Goal: Task Accomplishment & Management: Manage account settings

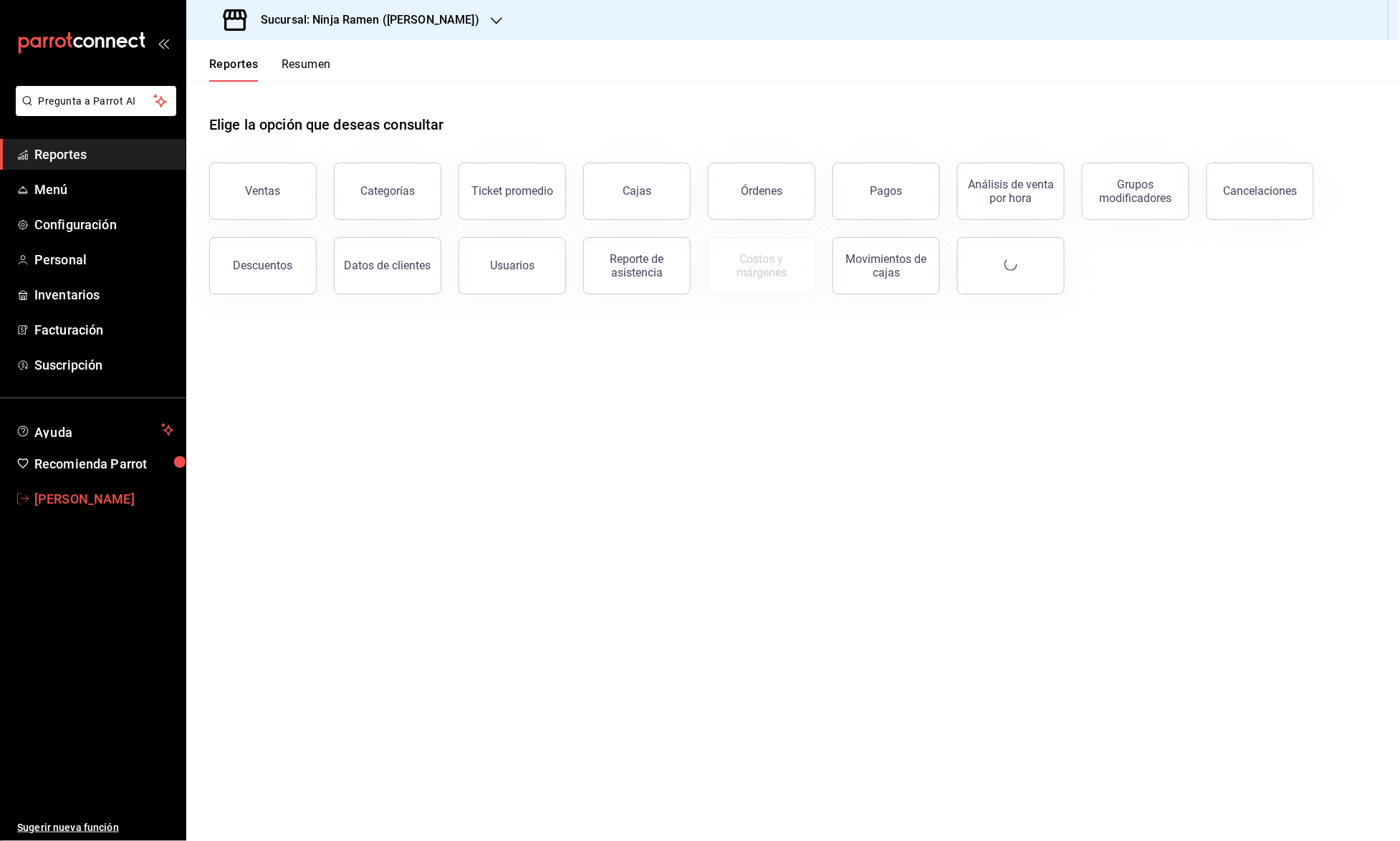
click at [59, 490] on span "Julian Kuo" at bounding box center [104, 499] width 139 height 19
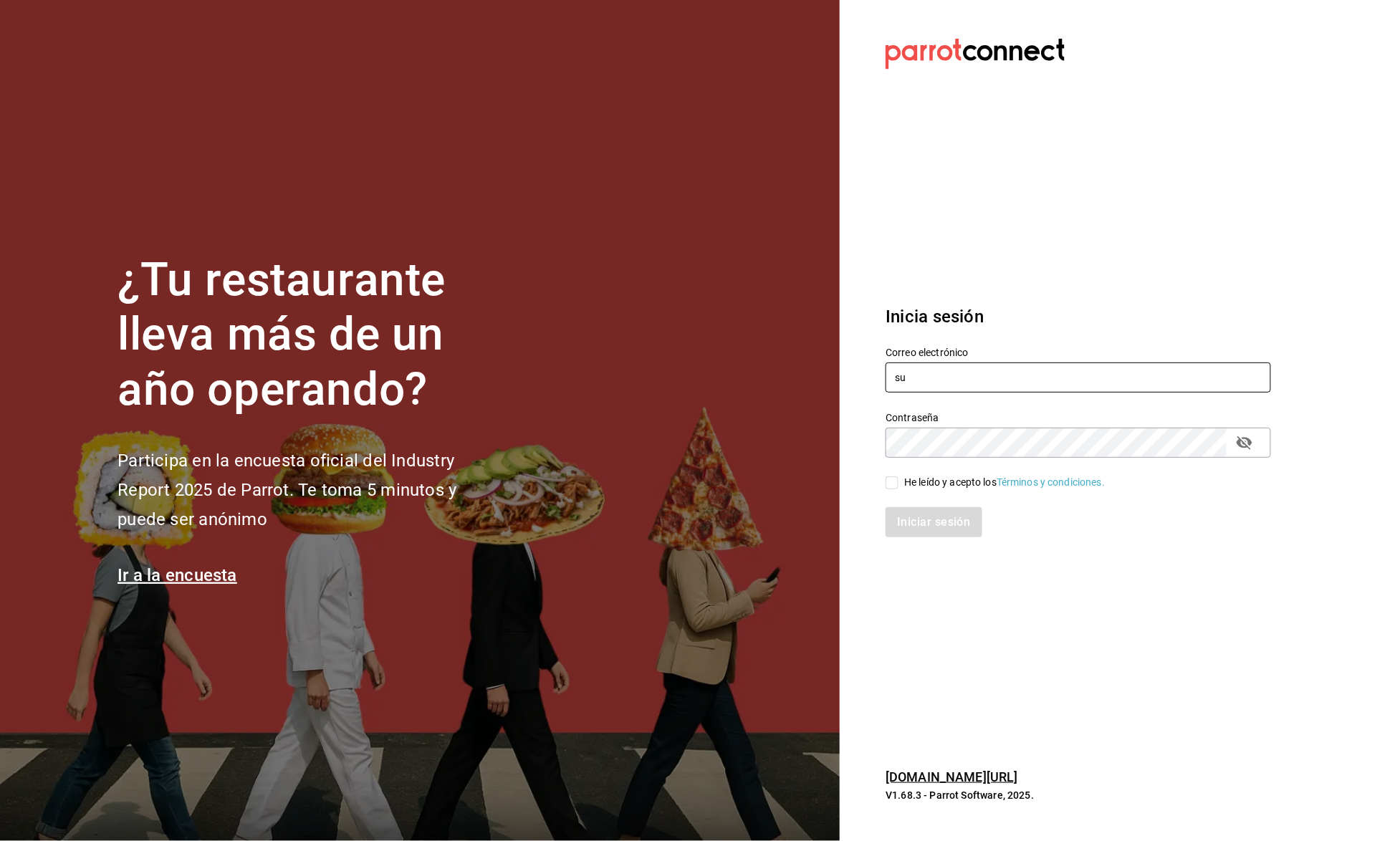
type input "sunfajuarez@gmail.com"
click at [912, 484] on div "He leído y acepto los Términos y condiciones." at bounding box center [1005, 482] width 201 height 15
click at [899, 484] on input "He leído y acepto los Términos y condiciones." at bounding box center [892, 483] width 13 height 13
checkbox input "true"
click at [920, 511] on button "Iniciar sesión" at bounding box center [935, 523] width 98 height 30
